Goal: Navigation & Orientation: Find specific page/section

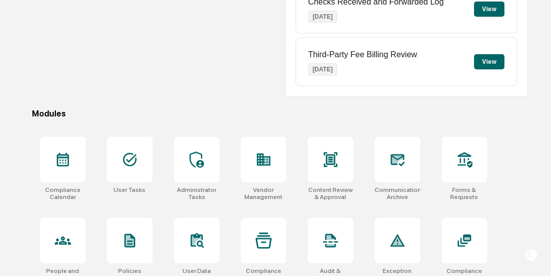
scroll to position [232, 0]
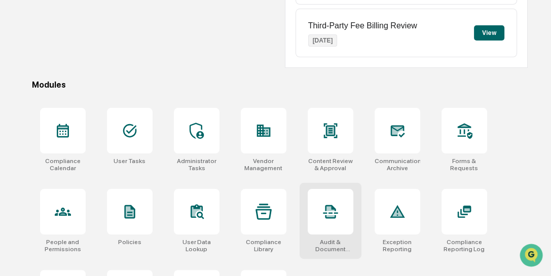
click at [313, 217] on div at bounding box center [331, 212] width 46 height 46
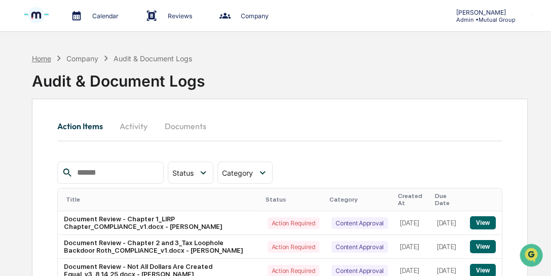
click at [46, 57] on div "Home" at bounding box center [41, 58] width 19 height 9
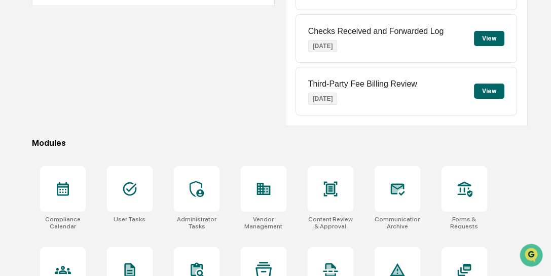
scroll to position [232, 0]
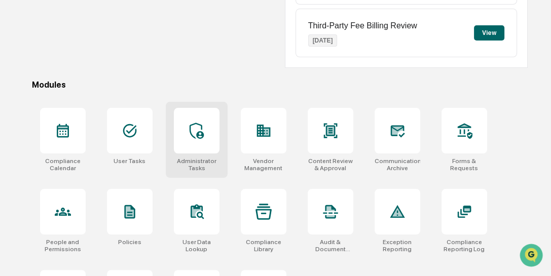
click at [200, 134] on icon at bounding box center [197, 131] width 16 height 16
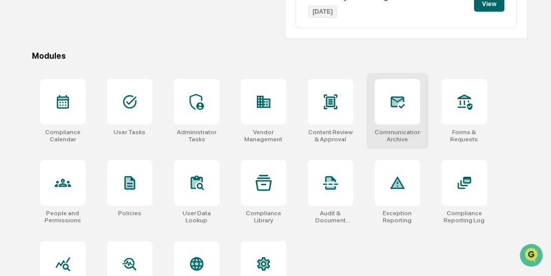
scroll to position [290, 0]
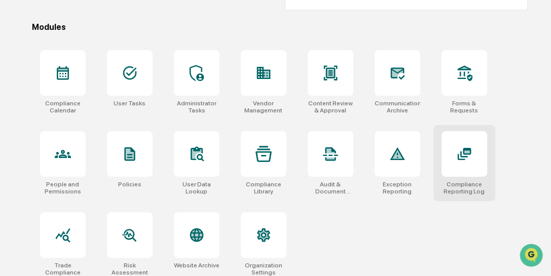
click at [456, 166] on div at bounding box center [465, 154] width 46 height 46
